Goal: Task Accomplishment & Management: Manage account settings

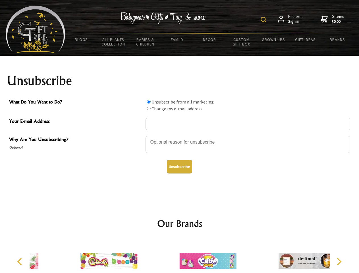
click at [264, 20] on img at bounding box center [264, 20] width 6 height 6
click at [149, 101] on input "What Do You Want to Do?" at bounding box center [149, 102] width 4 height 4
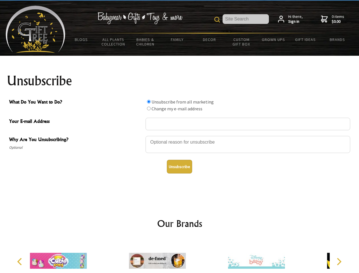
click at [149, 108] on input "What Do You Want to Do?" at bounding box center [149, 109] width 4 height 4
radio input "true"
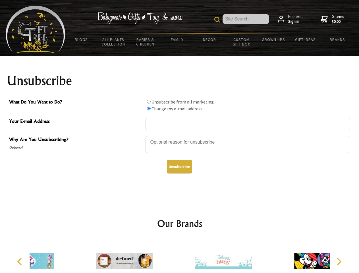
click at [179, 167] on button "Unsubscribe" at bounding box center [179, 167] width 25 height 14
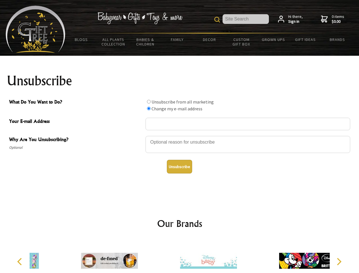
click at [20, 262] on icon "Previous" at bounding box center [19, 261] width 7 height 7
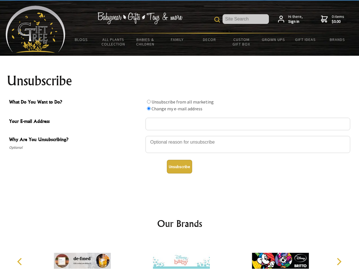
click at [339, 262] on icon "Next" at bounding box center [338, 261] width 7 height 7
